Goal: Navigation & Orientation: Find specific page/section

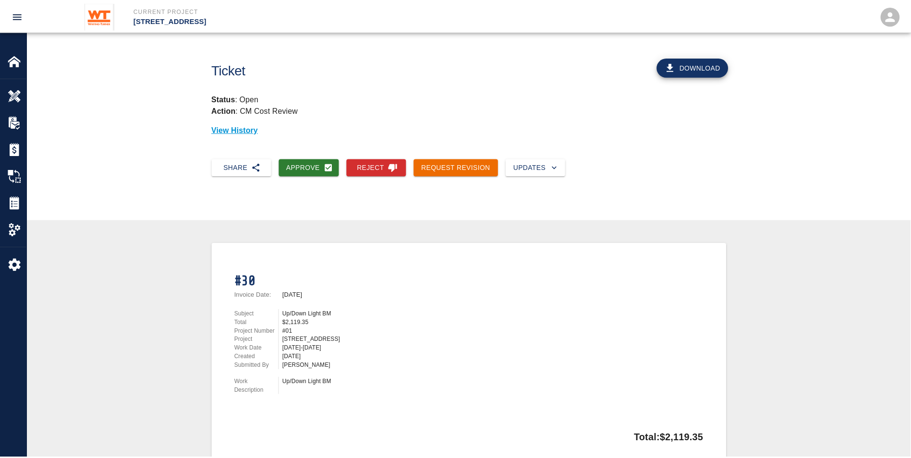
scroll to position [221, 0]
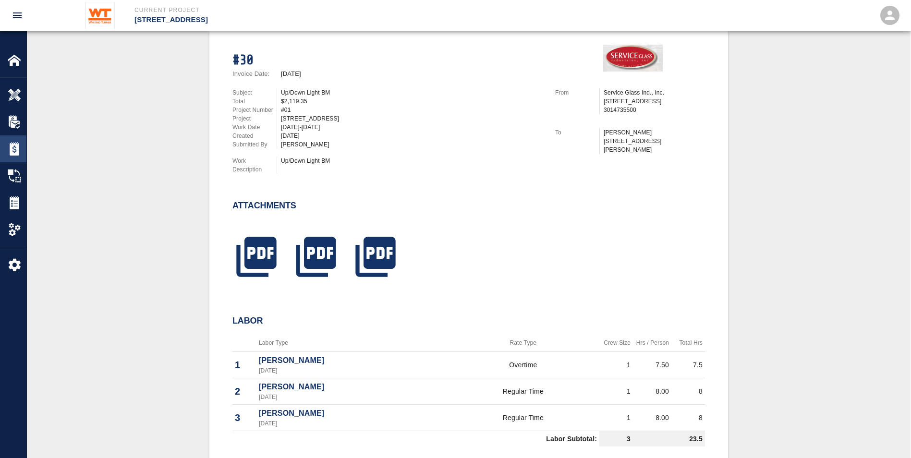
click at [20, 153] on img at bounding box center [14, 148] width 13 height 13
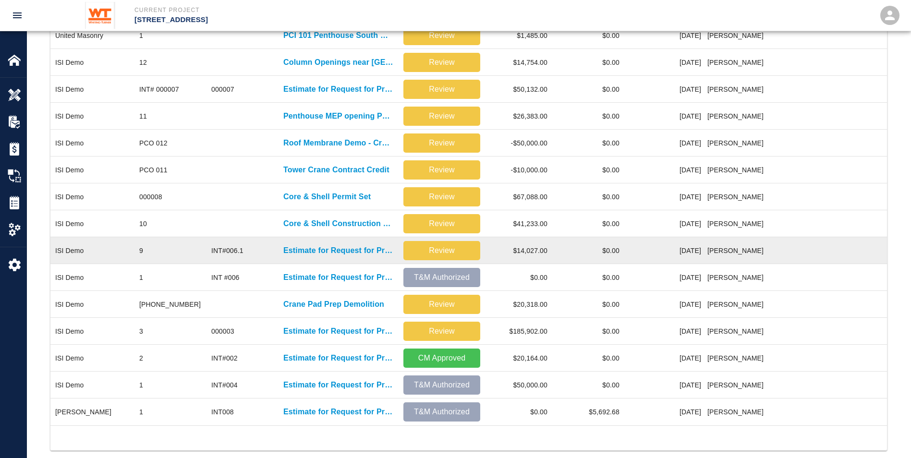
scroll to position [256, 0]
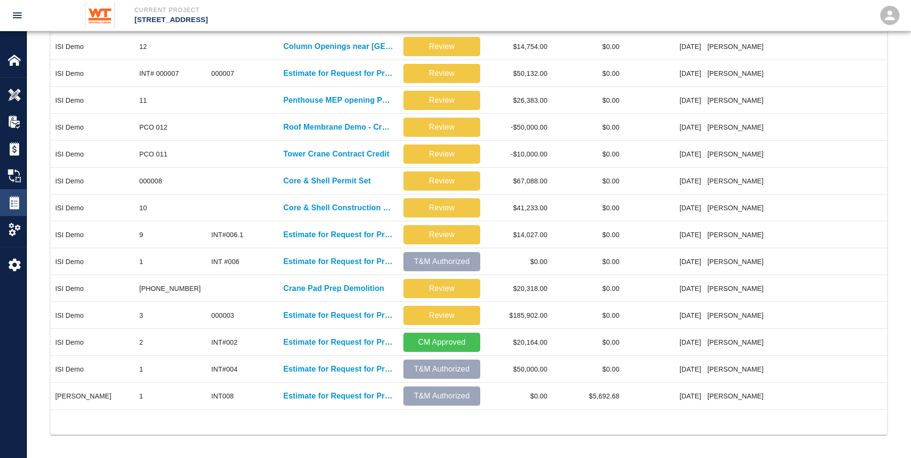
click at [13, 193] on div "Tickets" at bounding box center [13, 202] width 26 height 27
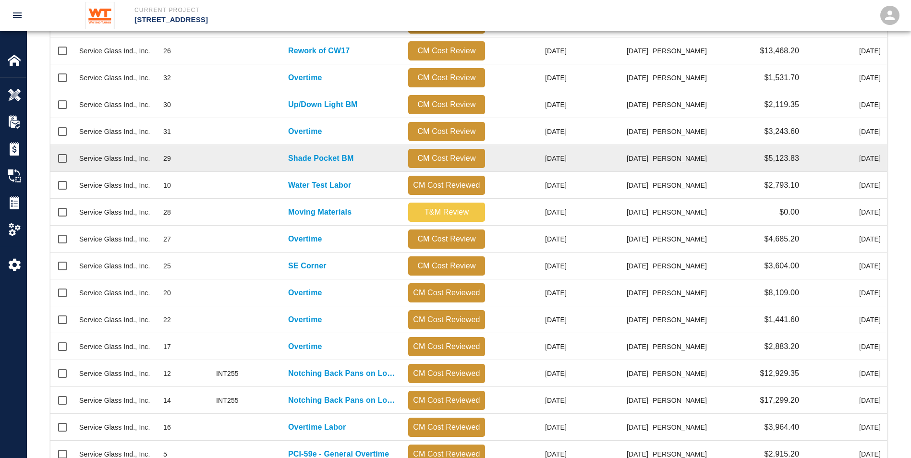
scroll to position [390, 0]
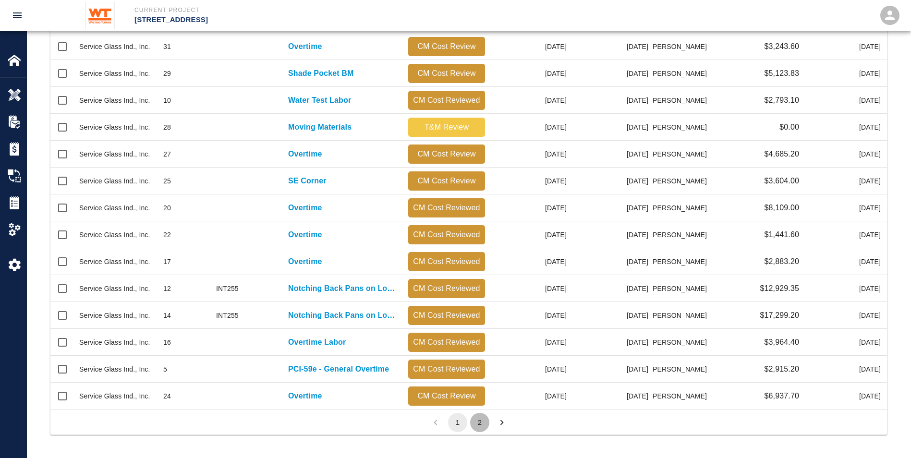
click at [482, 421] on button "2" at bounding box center [479, 422] width 19 height 19
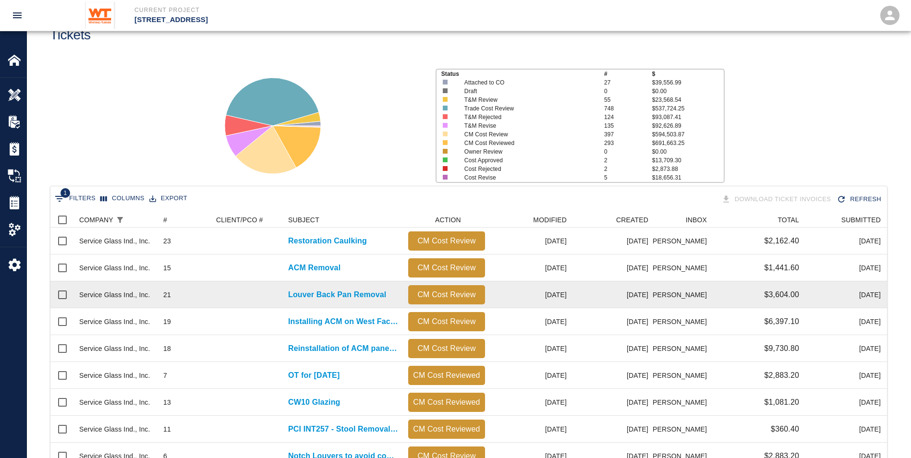
scroll to position [48, 0]
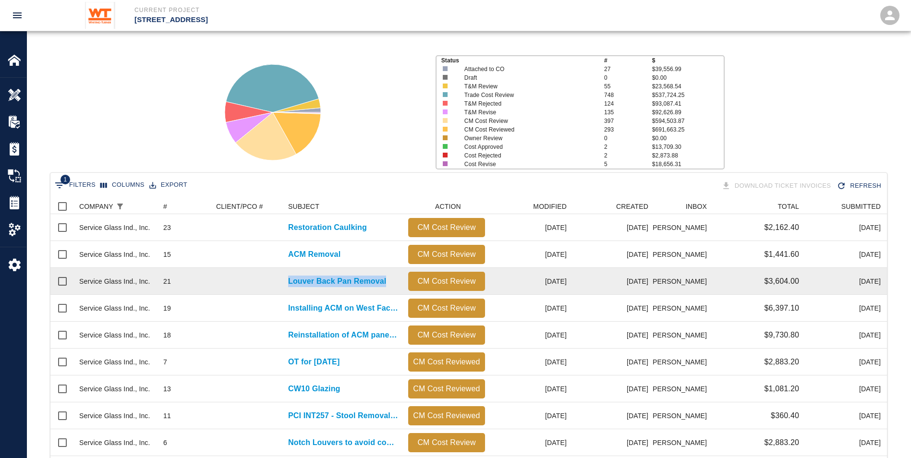
drag, startPoint x: 396, startPoint y: 280, endPoint x: 273, endPoint y: 275, distance: 123.0
click at [273, 275] on div "Service Glass Ind., Inc. 21 Louver Back Pan Removal CM Cost Review [DATE] [DATE…" at bounding box center [472, 281] width 845 height 27
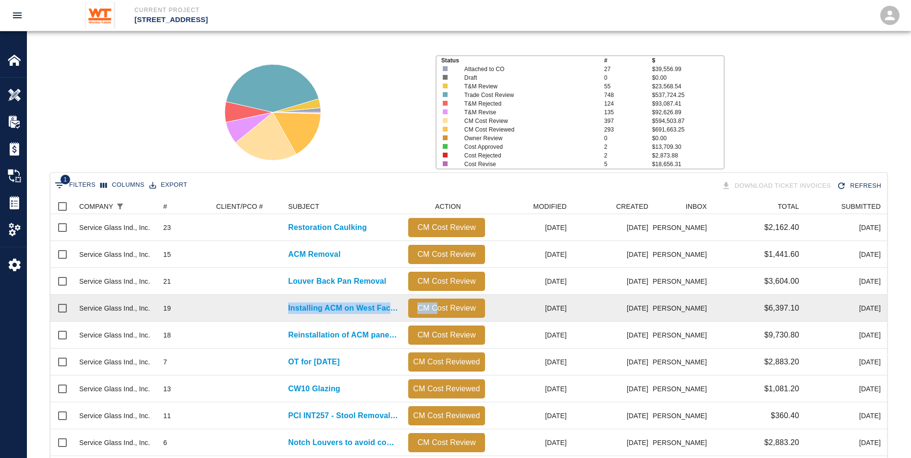
drag, startPoint x: 273, startPoint y: 275, endPoint x: 429, endPoint y: 310, distance: 159.8
click at [436, 309] on div "Service Glass Ind., Inc. 19 Installing ACM on West Facade CM Cost Review [DATE]…" at bounding box center [472, 308] width 845 height 27
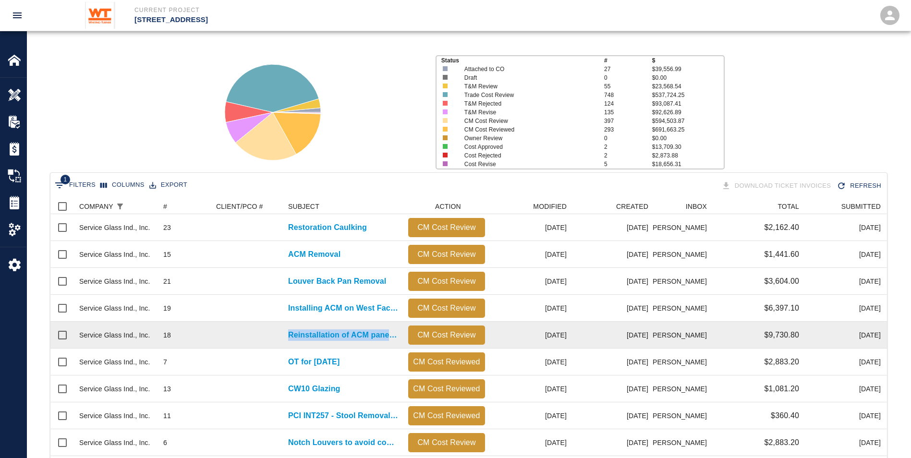
drag, startPoint x: 429, startPoint y: 310, endPoint x: 277, endPoint y: 326, distance: 153.5
click at [278, 326] on div "Service Glass Ind., Inc. 18 Reinstallation of ACM panels on the West Facade due…" at bounding box center [472, 335] width 845 height 27
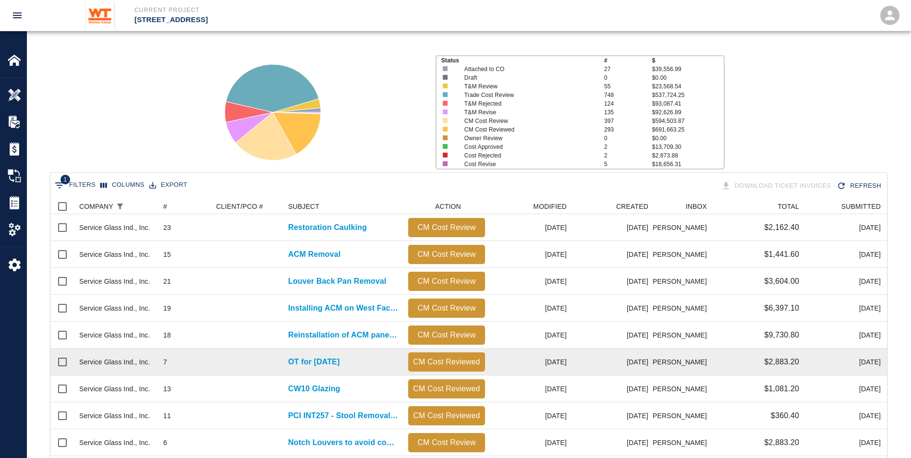
drag, startPoint x: 277, startPoint y: 326, endPoint x: 367, endPoint y: 358, distance: 96.4
click at [367, 358] on div "Service Glass Ind., Inc. 7 OT for [DATE] CM Cost Reviewed [DATE] [DATE] [PERSON…" at bounding box center [472, 362] width 845 height 27
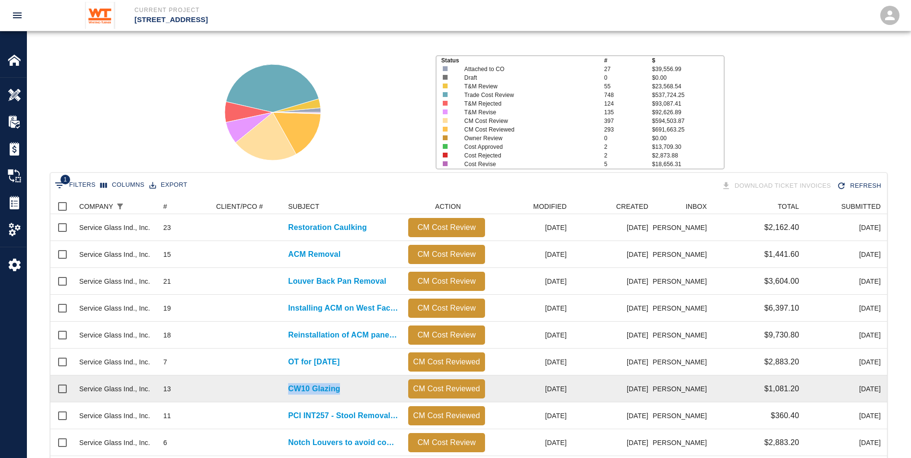
drag, startPoint x: 286, startPoint y: 387, endPoint x: 347, endPoint y: 389, distance: 61.0
click at [347, 389] on div "CW10 Glazing" at bounding box center [343, 388] width 120 height 27
drag, startPoint x: 347, startPoint y: 389, endPoint x: 351, endPoint y: 394, distance: 6.5
click at [351, 394] on div "CW10 Glazing" at bounding box center [343, 388] width 120 height 27
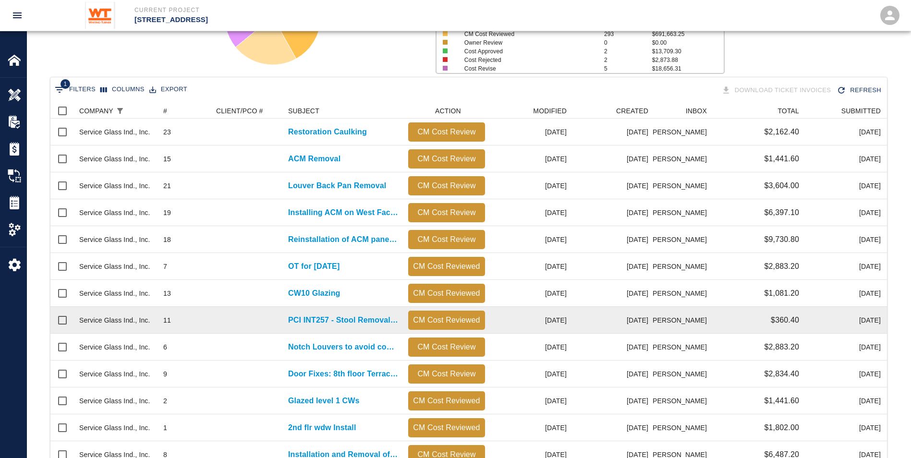
scroll to position [144, 0]
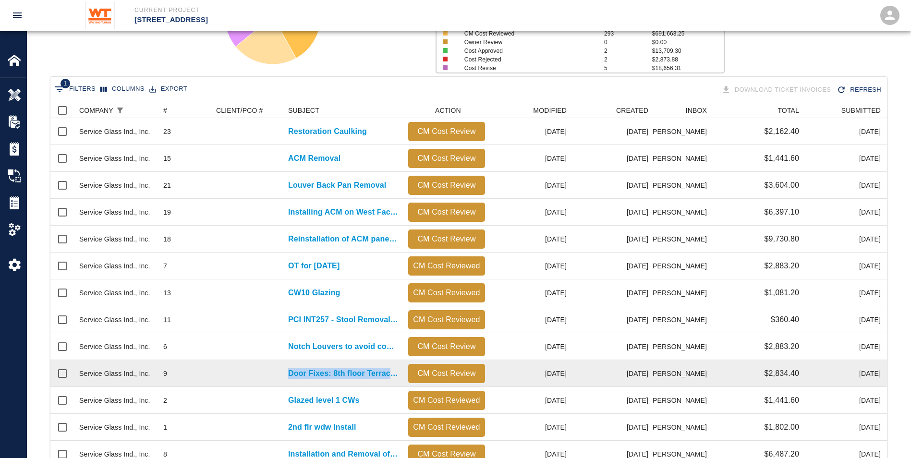
drag, startPoint x: 396, startPoint y: 377, endPoint x: 281, endPoint y: 375, distance: 114.8
click at [281, 375] on div "Service Glass Ind., Inc. 9 Door Fixes: 8th floor Terraces CM Cost Review [DATE]…" at bounding box center [472, 373] width 845 height 27
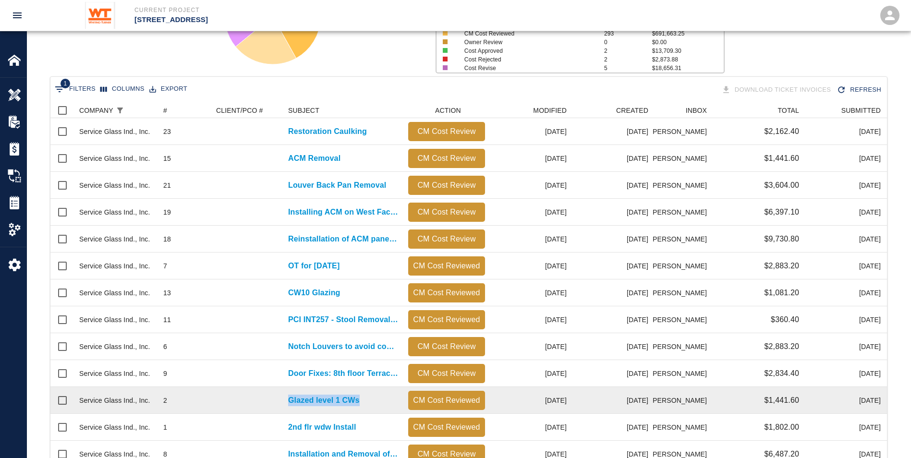
drag, startPoint x: 281, startPoint y: 375, endPoint x: 375, endPoint y: 404, distance: 97.8
click at [375, 404] on div "Glazed level 1 CWs" at bounding box center [343, 400] width 120 height 27
drag, startPoint x: 375, startPoint y: 404, endPoint x: 369, endPoint y: 404, distance: 5.8
click at [369, 404] on div "Glazed level 1 CWs" at bounding box center [343, 400] width 120 height 27
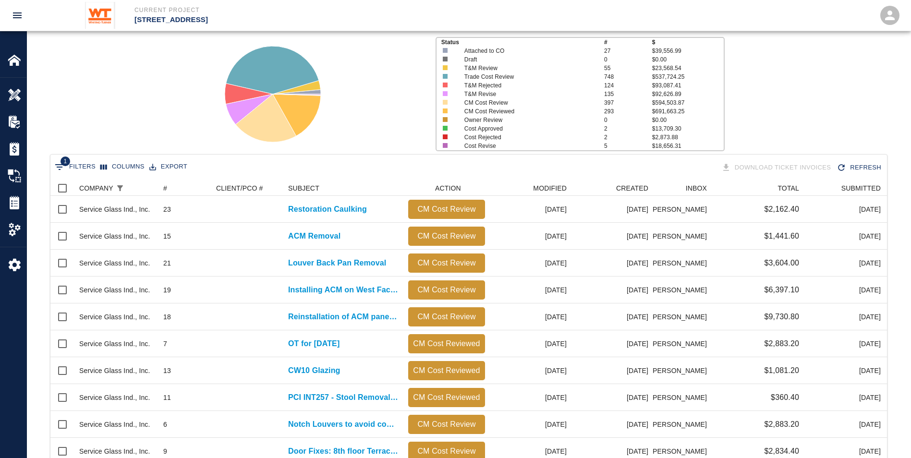
scroll to position [64, 0]
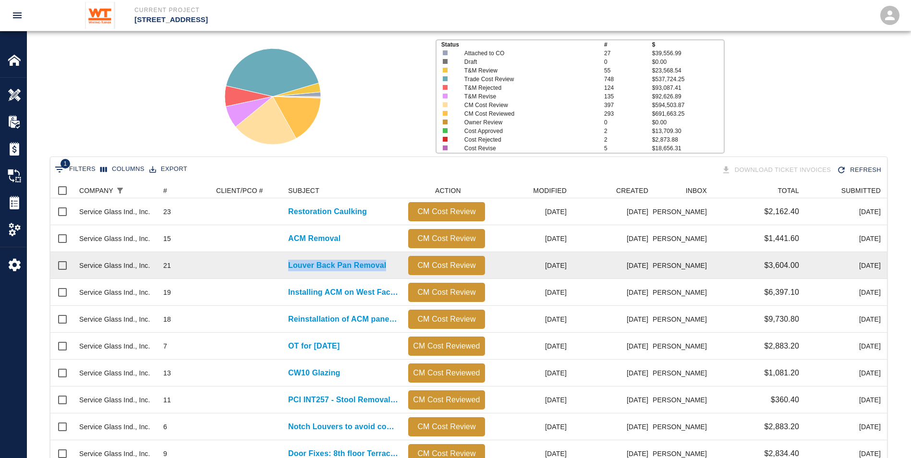
drag, startPoint x: 394, startPoint y: 265, endPoint x: 261, endPoint y: 254, distance: 133.5
click at [261, 254] on div "Service Glass Ind., Inc. 21 Louver Back Pan Removal CM Cost Review [DATE] [DATE…" at bounding box center [472, 265] width 845 height 27
drag, startPoint x: 261, startPoint y: 254, endPoint x: 270, endPoint y: 254, distance: 9.7
click at [270, 254] on div at bounding box center [247, 265] width 72 height 27
drag, startPoint x: 272, startPoint y: 257, endPoint x: 386, endPoint y: 269, distance: 114.5
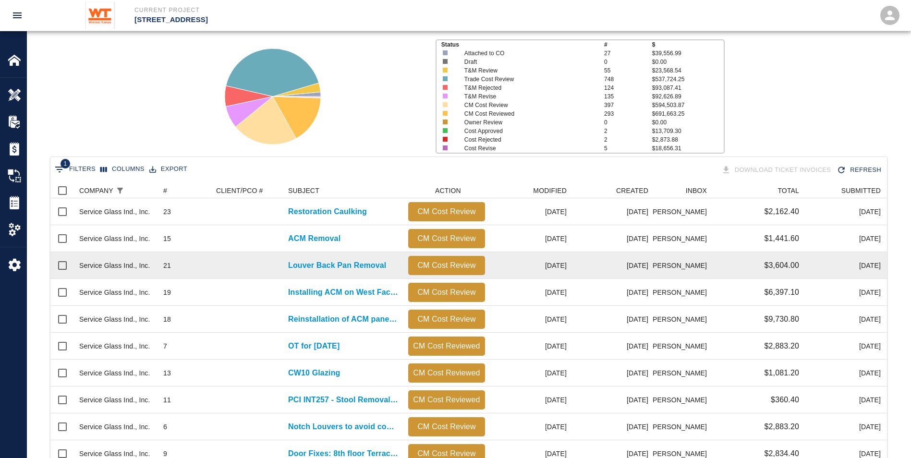
click at [386, 269] on div "Service Glass Ind., Inc. 21 Louver Back Pan Removal CM Cost Review [DATE] [DATE…" at bounding box center [472, 265] width 845 height 27
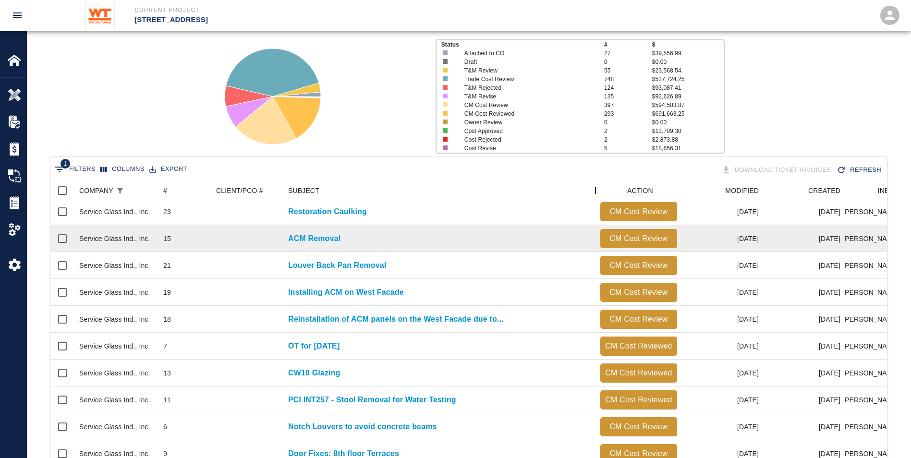
drag, startPoint x: 407, startPoint y: 194, endPoint x: 599, endPoint y: 238, distance: 196.9
click at [599, 238] on div "COMPANY # CLIENT/PCO # SUBJECT ACTION MODIFIED CREATED INBOX TOTAL SUBMITTED Se…" at bounding box center [468, 392] width 836 height 419
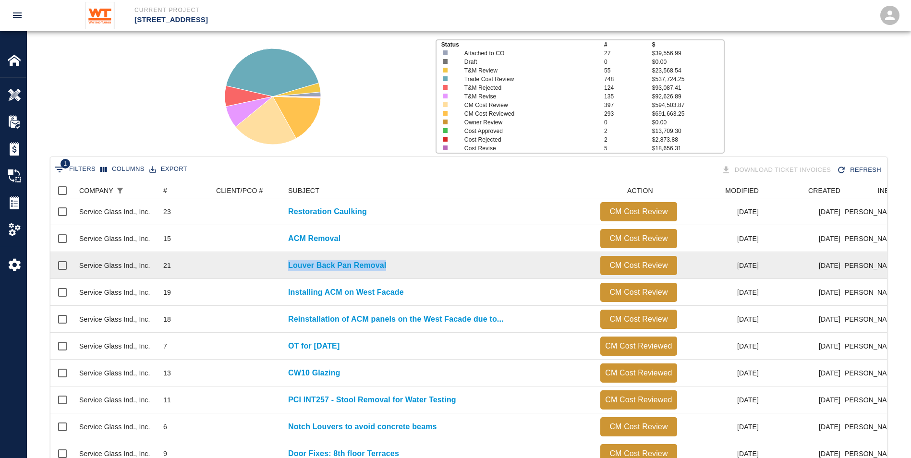
drag, startPoint x: 411, startPoint y: 266, endPoint x: 230, endPoint y: 257, distance: 180.8
click at [230, 257] on div "Service Glass Ind., Inc. 21 Louver Back Pan Removal CM Cost Review [DATE] [DATE…" at bounding box center [563, 265] width 1027 height 27
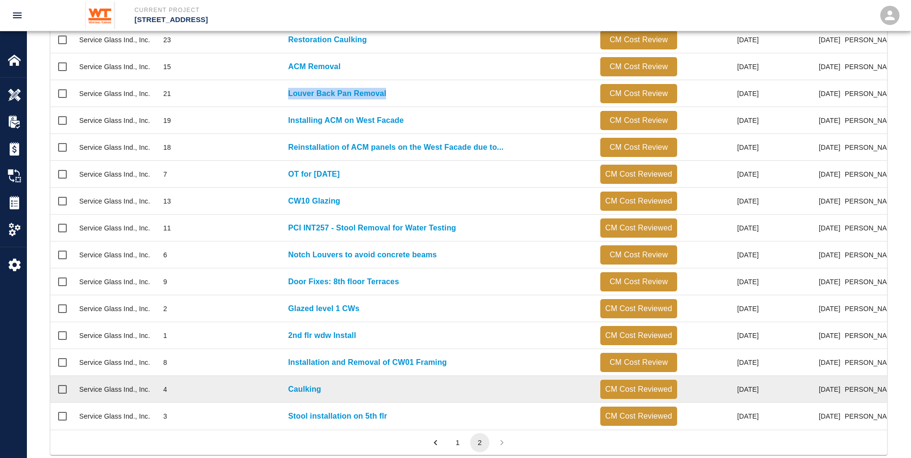
scroll to position [263, 0]
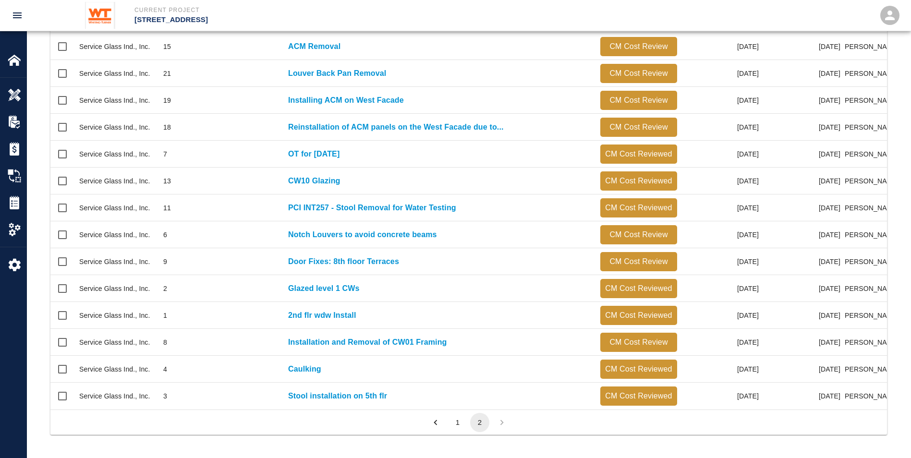
click at [355, 423] on div "1 2" at bounding box center [468, 422] width 836 height 25
click at [460, 422] on button "1" at bounding box center [457, 422] width 19 height 19
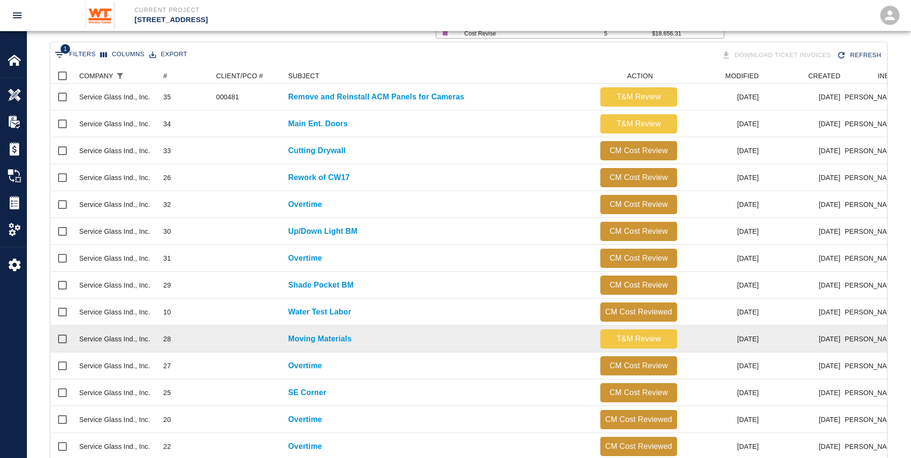
scroll to position [157, 0]
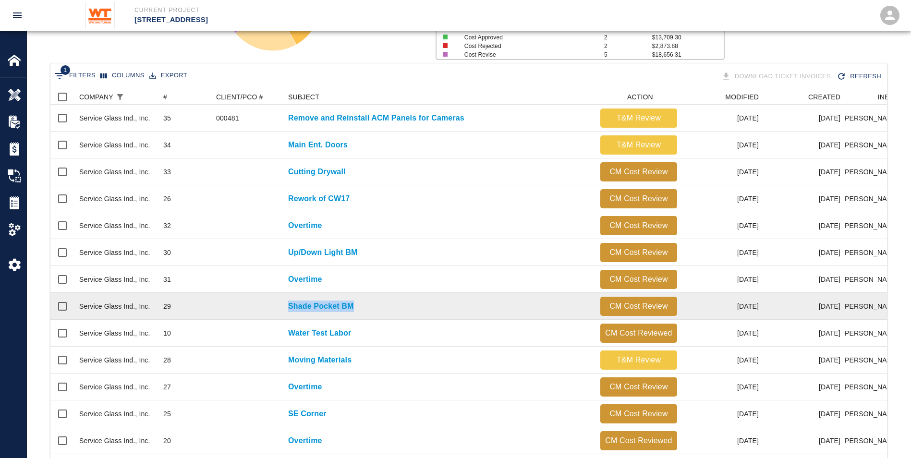
drag, startPoint x: 369, startPoint y: 309, endPoint x: 270, endPoint y: 306, distance: 99.0
click at [270, 306] on div "Service Glass Ind., Inc. 29 Shade Pocket BM CM Cost Review [DATE] [DATE] [PERSO…" at bounding box center [563, 306] width 1027 height 27
click at [270, 305] on div at bounding box center [247, 306] width 72 height 27
drag, startPoint x: 284, startPoint y: 302, endPoint x: 358, endPoint y: 304, distance: 74.5
click at [361, 304] on div "Shade Pocket BM" at bounding box center [439, 306] width 312 height 27
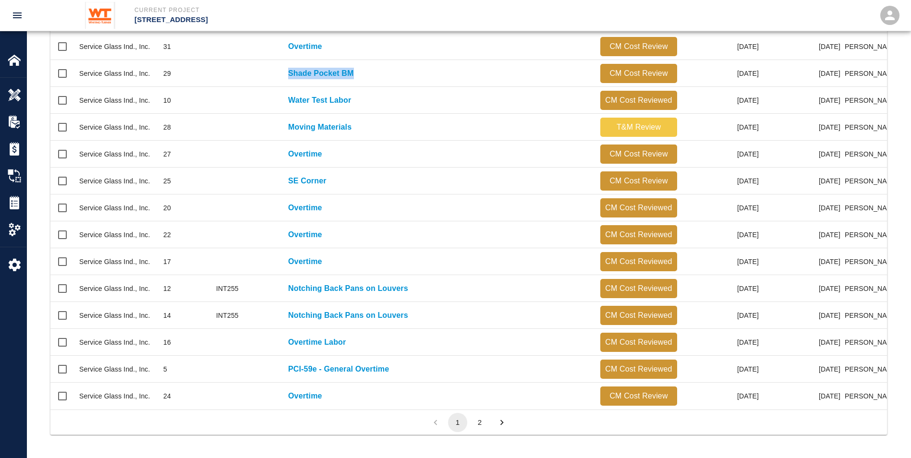
click at [475, 418] on button "2" at bounding box center [479, 422] width 19 height 19
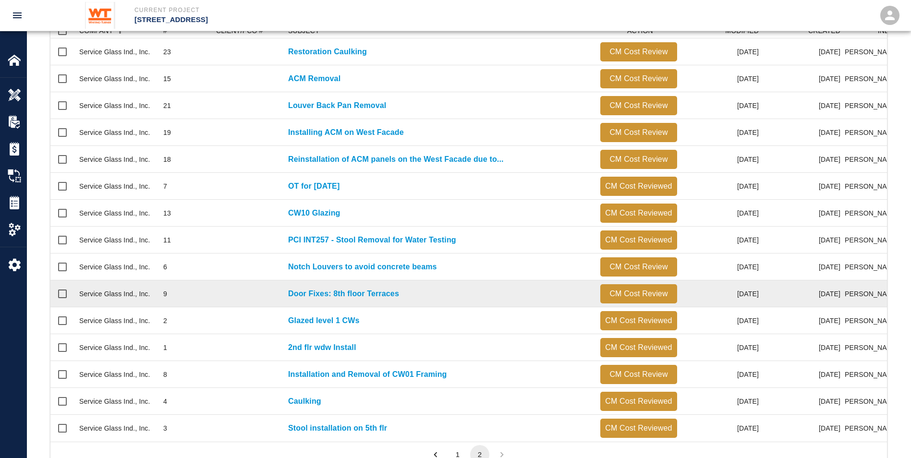
scroll to position [263, 0]
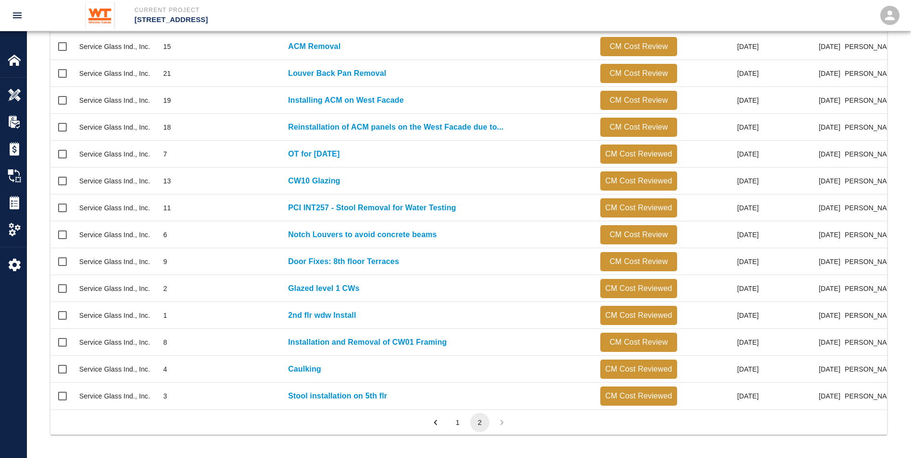
click at [456, 422] on button "1" at bounding box center [457, 422] width 19 height 19
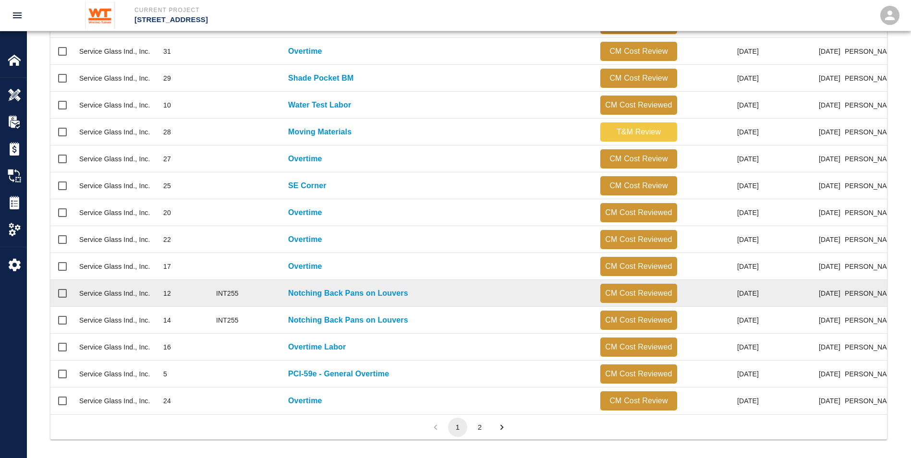
scroll to position [398, 0]
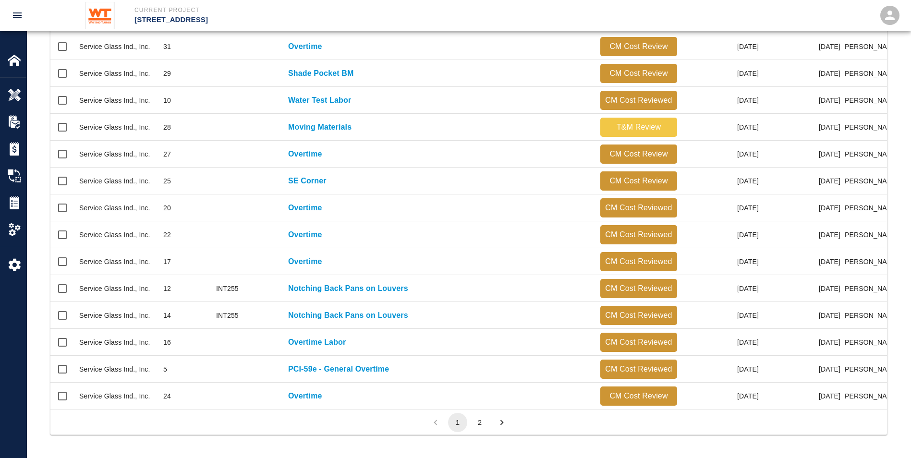
click at [477, 418] on button "2" at bounding box center [479, 422] width 19 height 19
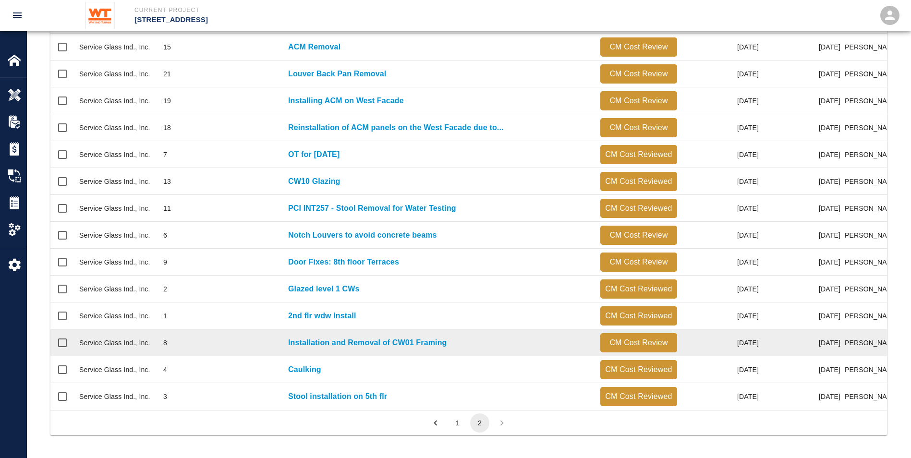
scroll to position [263, 0]
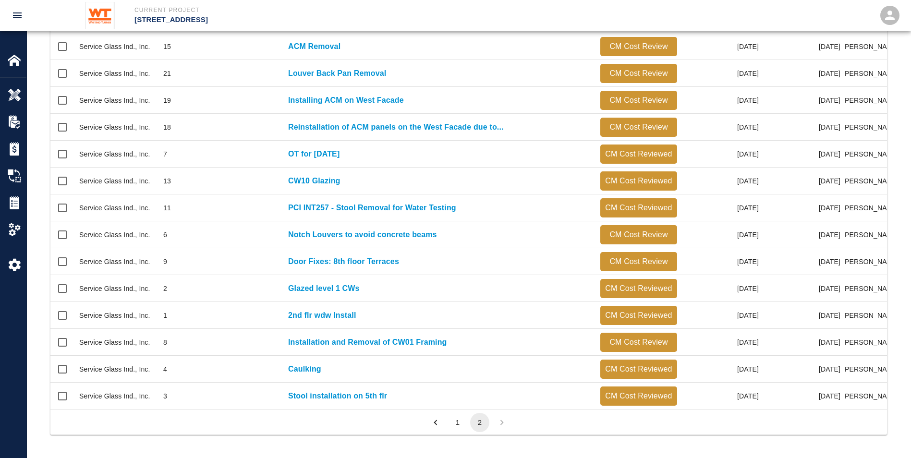
click at [457, 422] on button "1" at bounding box center [457, 422] width 19 height 19
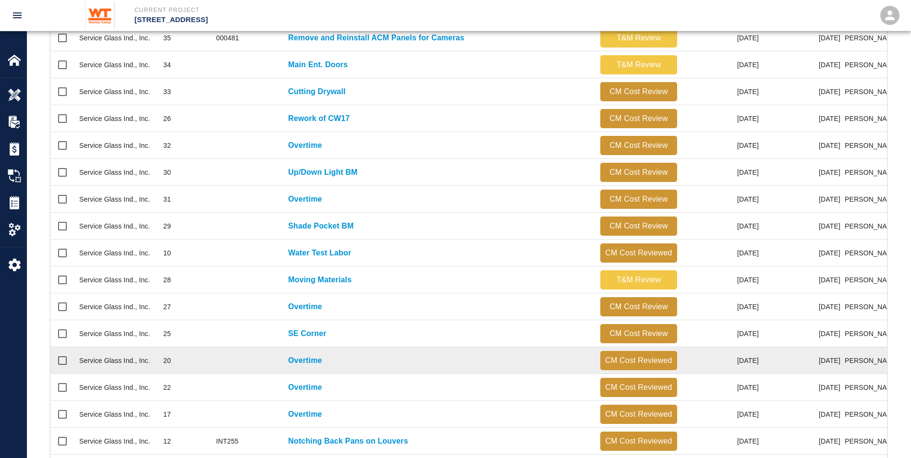
scroll to position [215, 0]
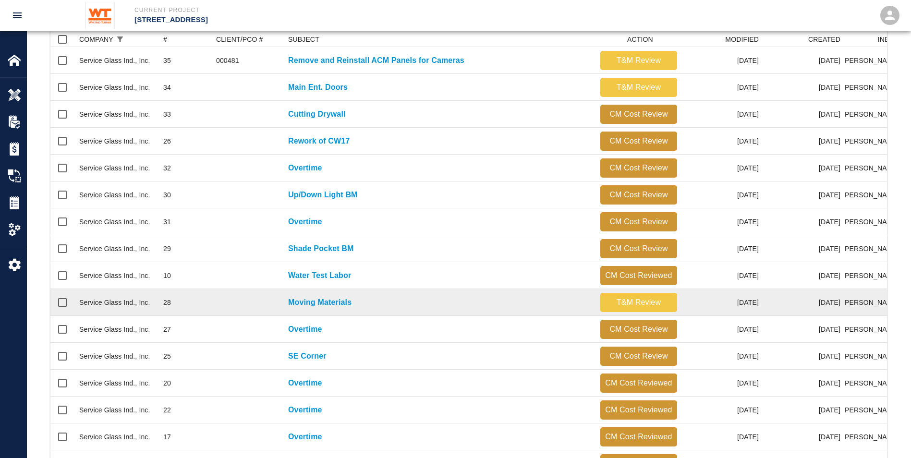
click at [389, 310] on div "Moving Materials" at bounding box center [439, 302] width 312 height 27
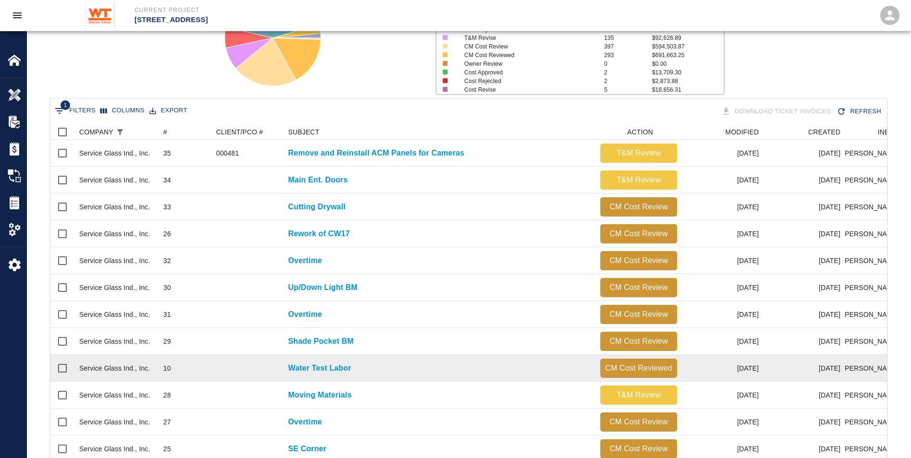
scroll to position [206, 0]
